Goal: Task Accomplishment & Management: Use online tool/utility

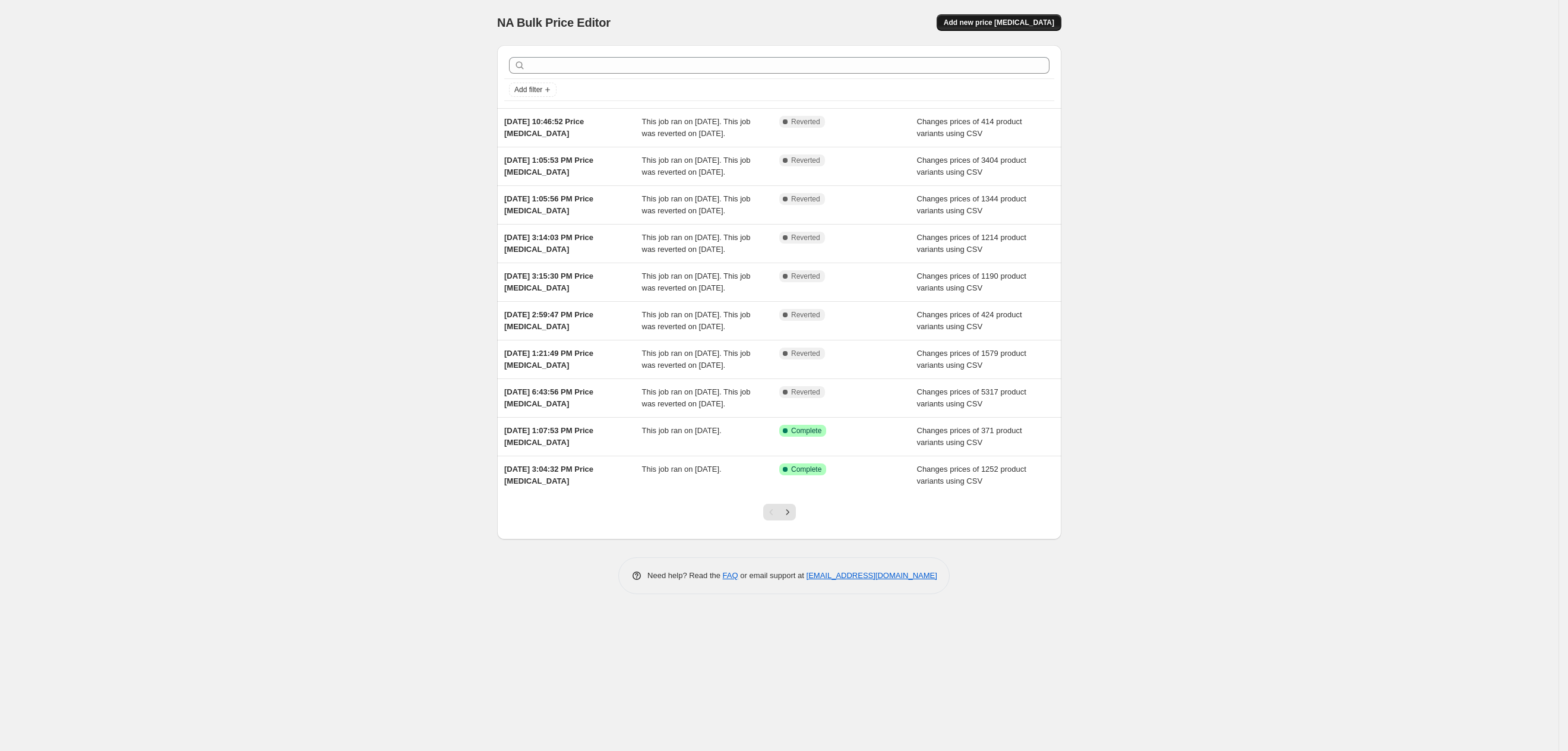
click at [1005, 28] on button "Add new price [MEDICAL_DATA]" at bounding box center [999, 22] width 124 height 17
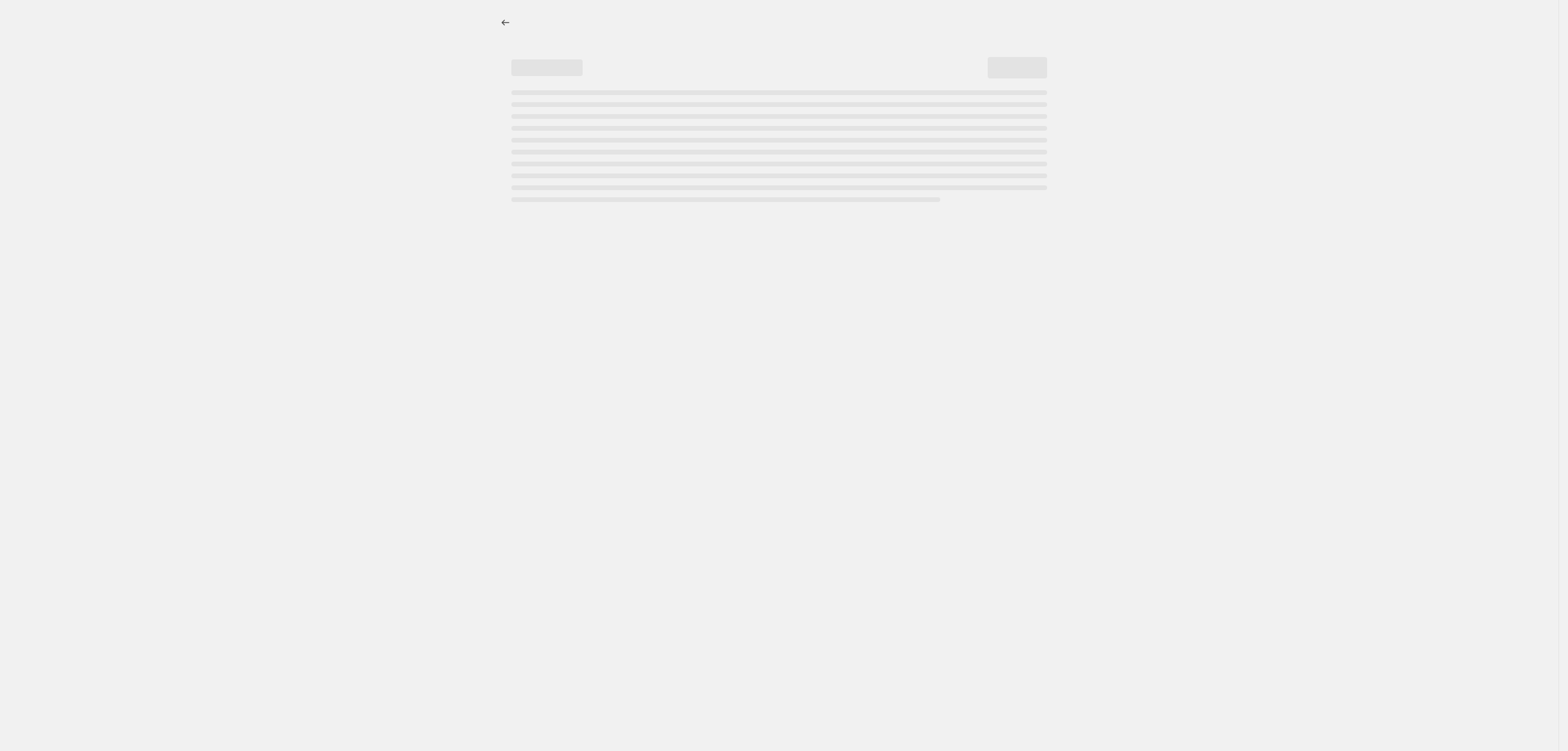
select select "percentage"
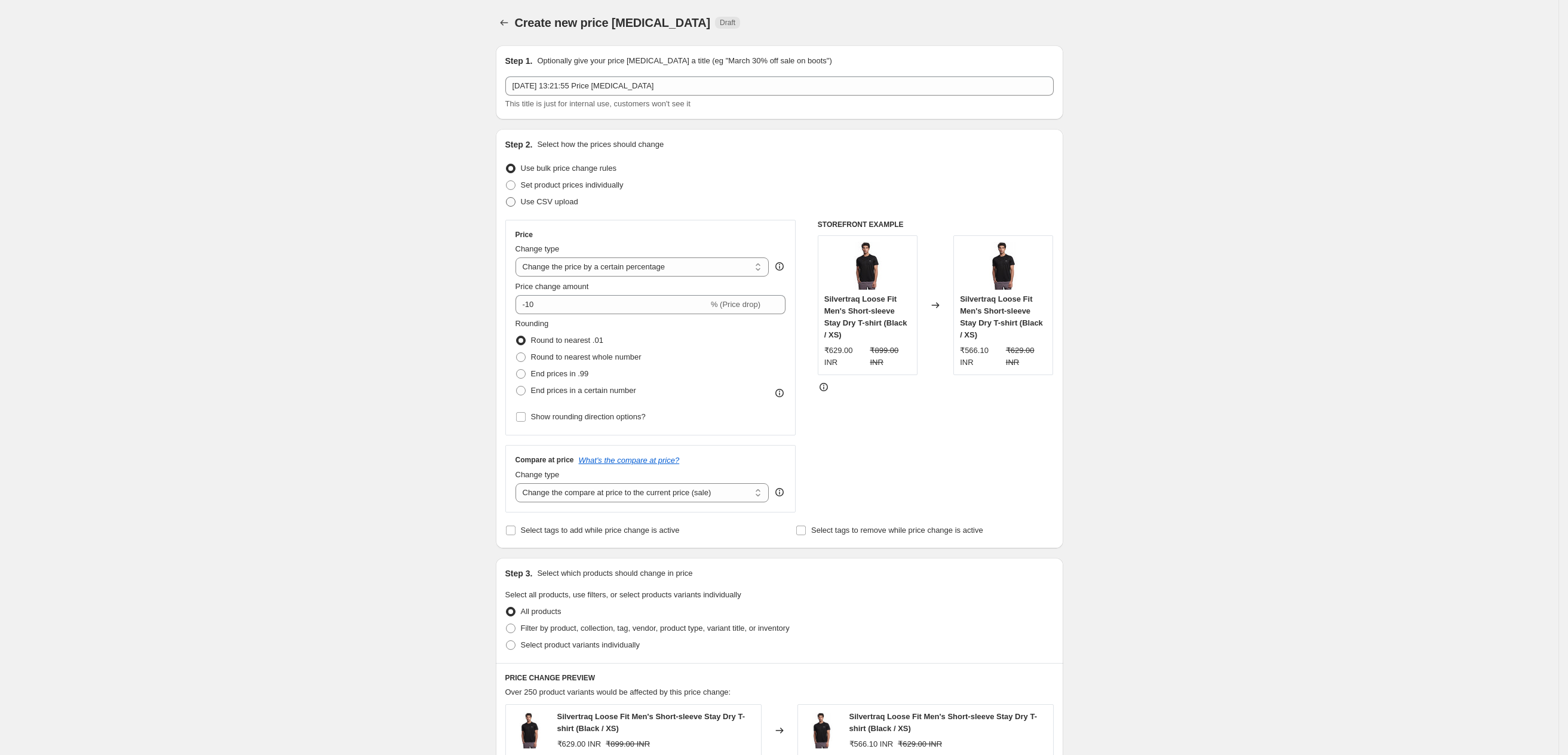
click at [533, 198] on span "Use CSV upload" at bounding box center [550, 201] width 57 height 9
click at [507, 198] on input "Use CSV upload" at bounding box center [506, 197] width 1 height 1
radio input "true"
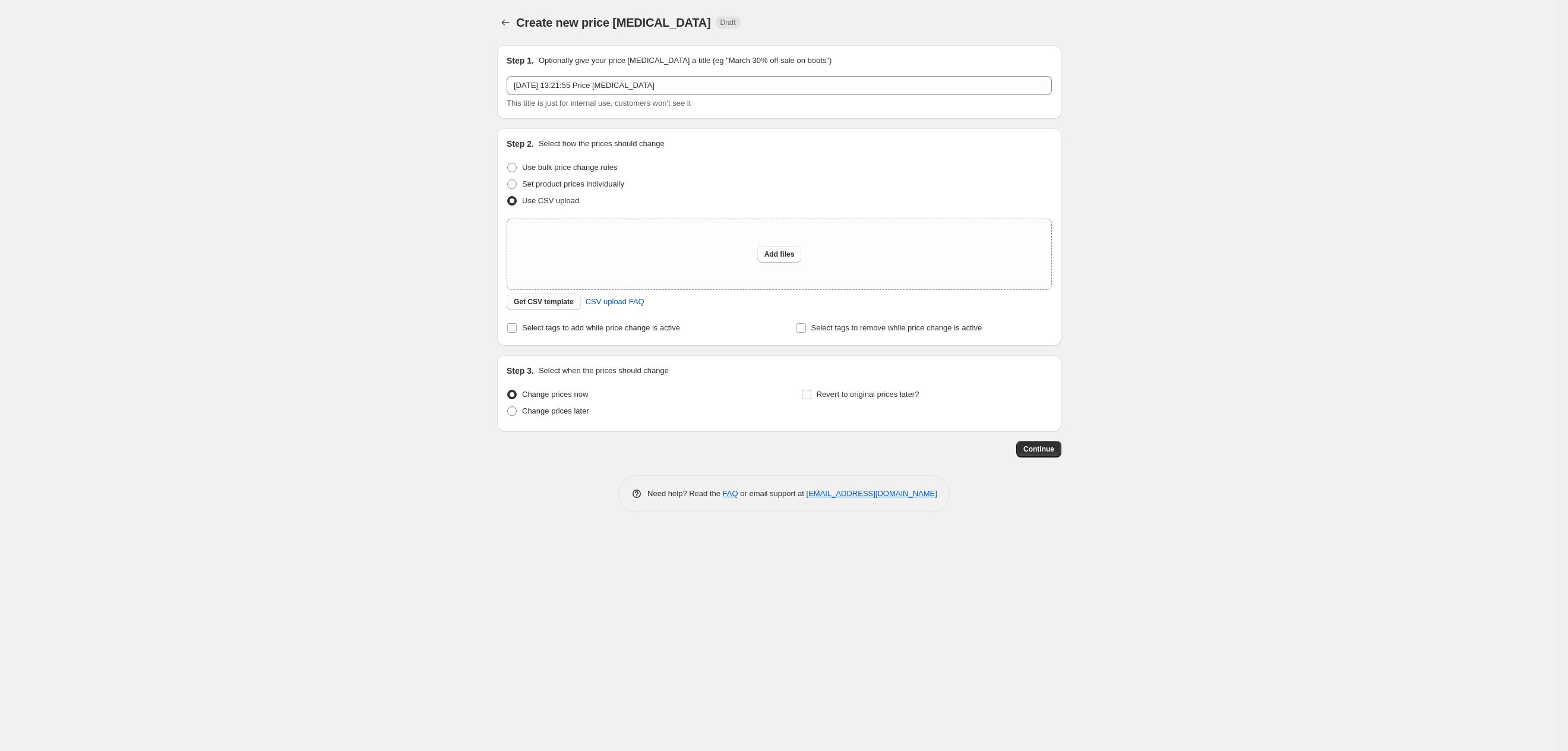
click at [560, 302] on span "Get CSV template" at bounding box center [544, 302] width 60 height 9
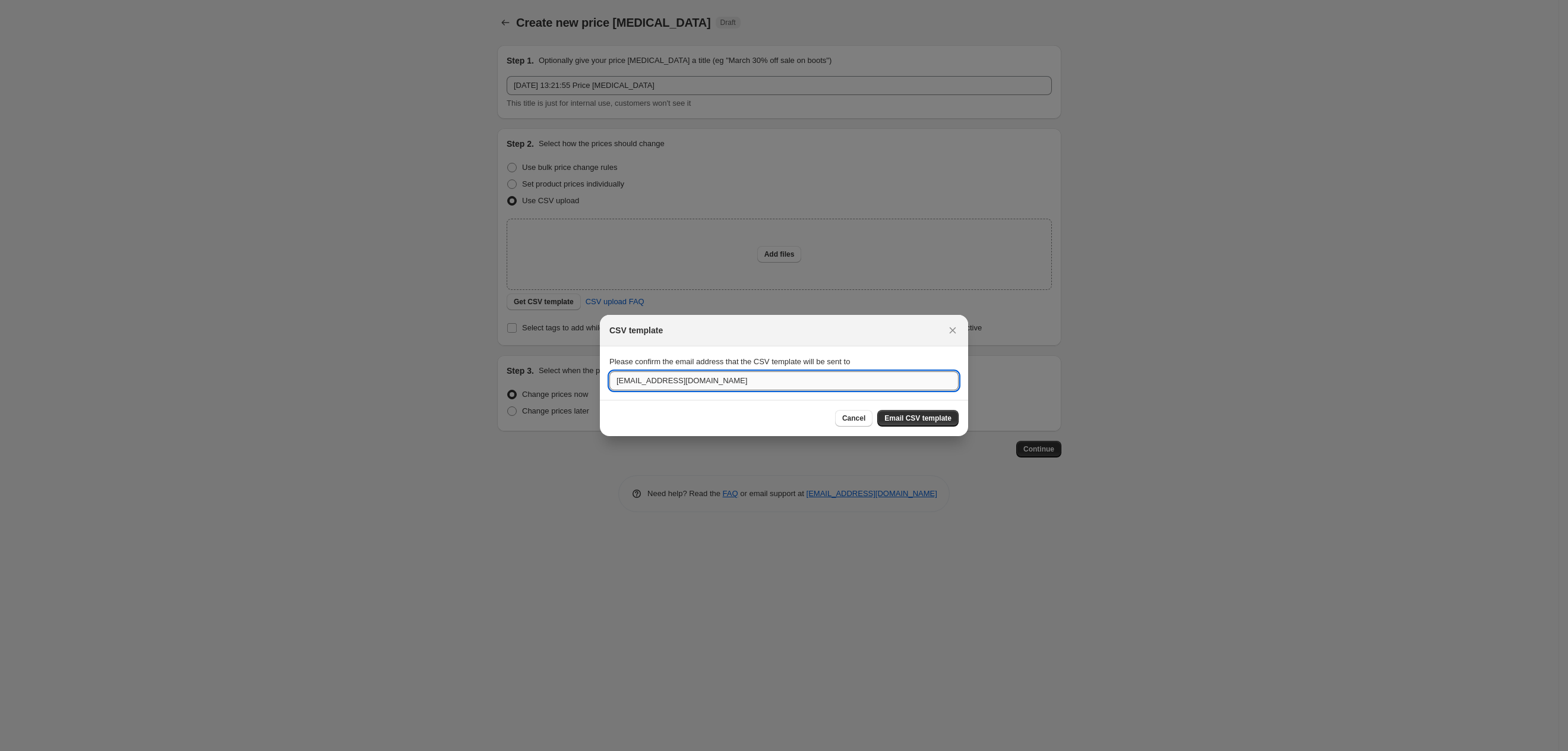
click at [631, 376] on input "[EMAIL_ADDRESS][DOMAIN_NAME]" at bounding box center [784, 381] width 349 height 19
type input "[EMAIL_ADDRESS][DOMAIN_NAME]"
click at [907, 412] on button "Email CSV template" at bounding box center [917, 418] width 81 height 17
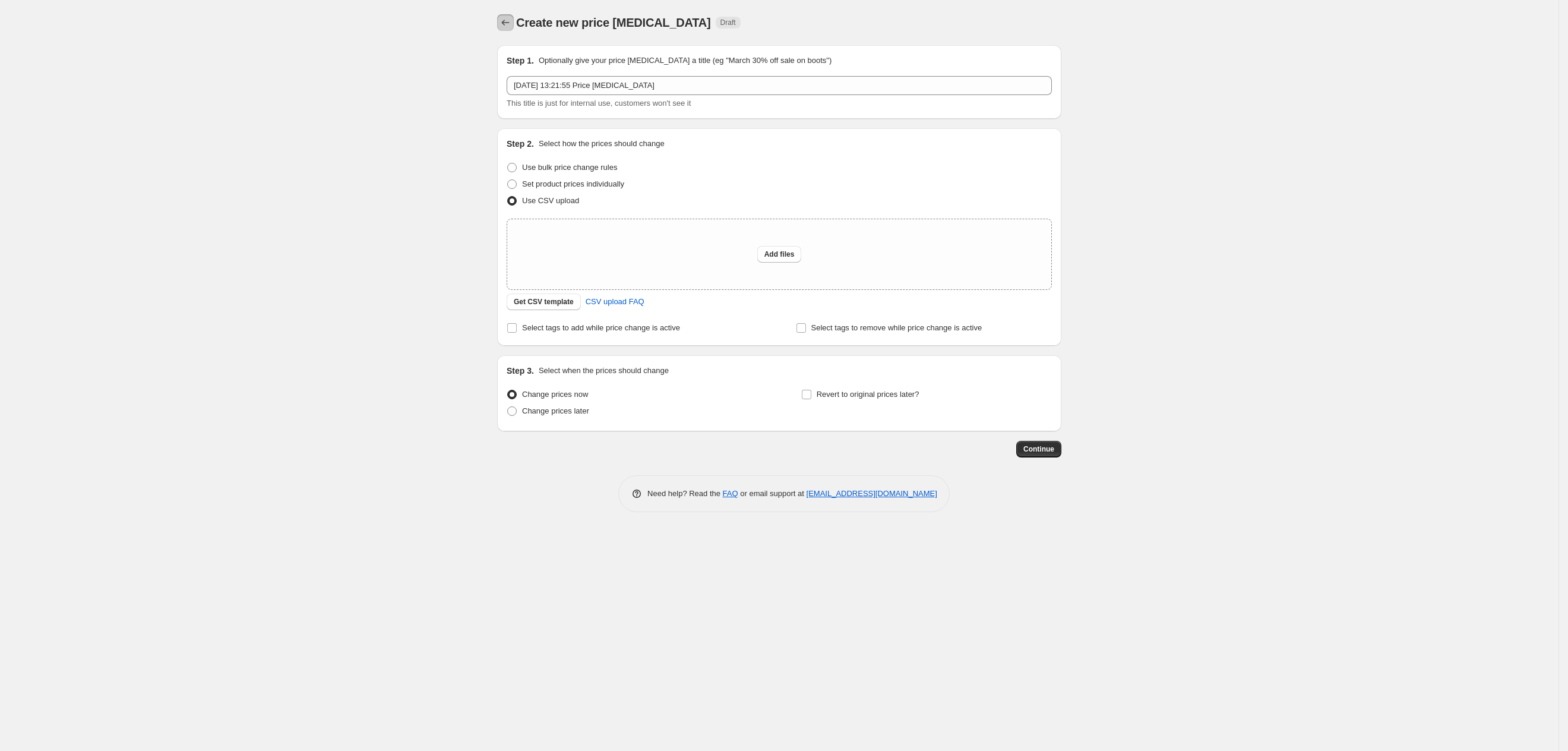
click at [497, 19] on button "Price change jobs" at bounding box center [505, 22] width 17 height 17
